Goal: Task Accomplishment & Management: Manage account settings

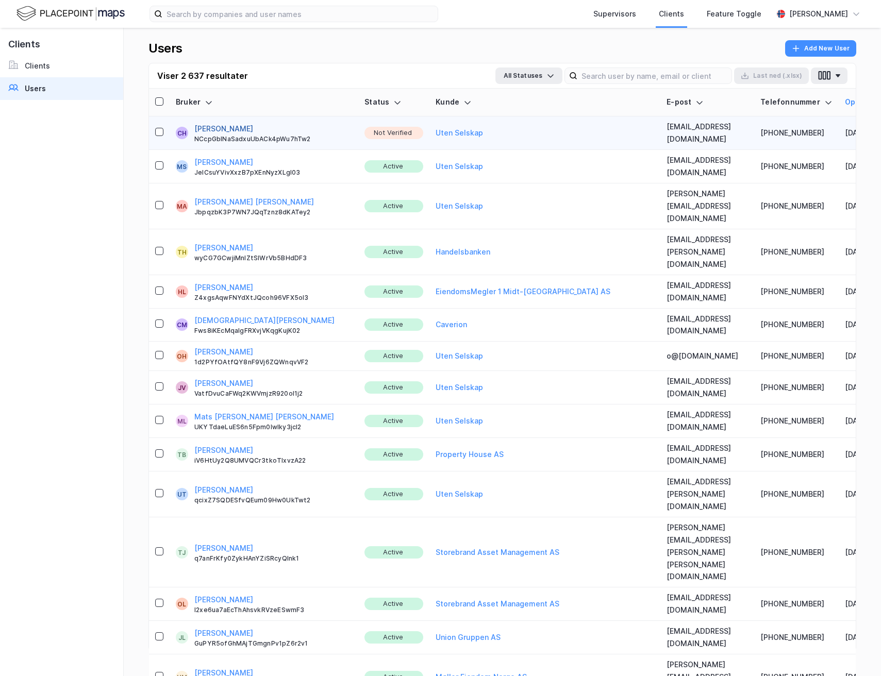
click at [208, 125] on button "[PERSON_NAME]" at bounding box center [223, 129] width 59 height 12
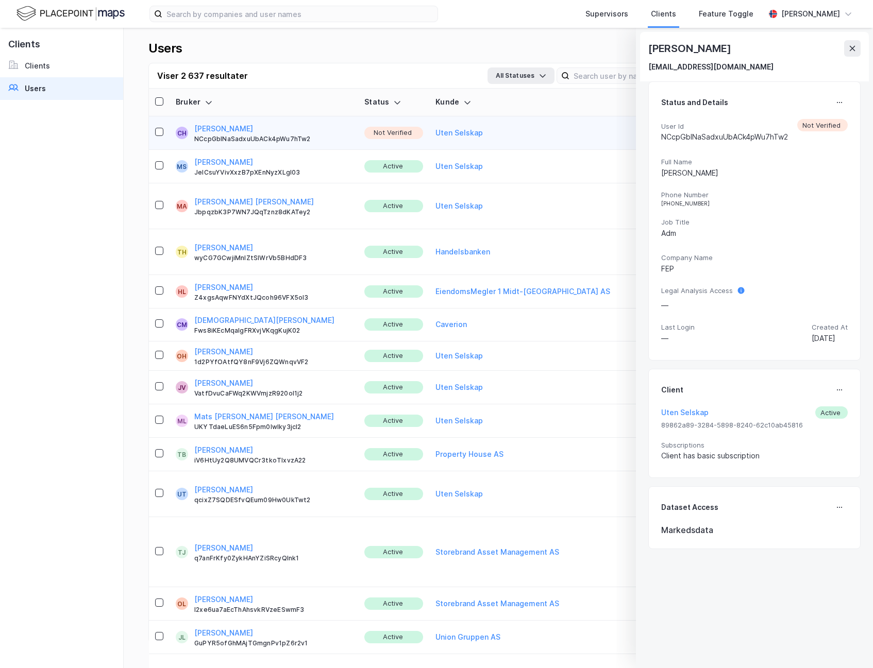
click at [844, 102] on button at bounding box center [839, 102] width 16 height 16
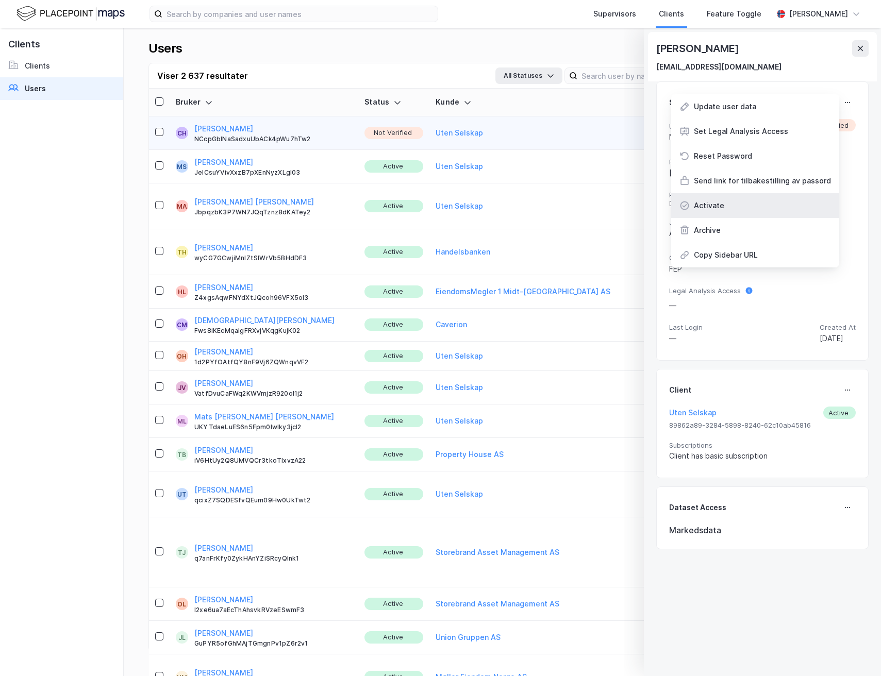
click at [749, 198] on div "Activate" at bounding box center [755, 205] width 168 height 25
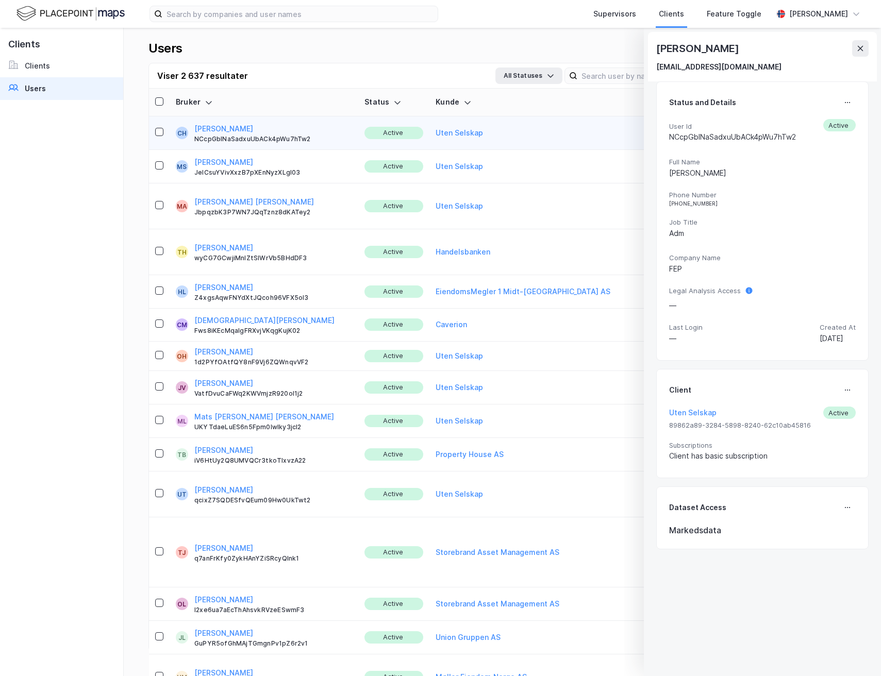
drag, startPoint x: 856, startPoint y: 49, endPoint x: 318, endPoint y: 1, distance: 540.1
click at [856, 49] on icon at bounding box center [860, 48] width 8 height 8
